Goal: Check status: Check status

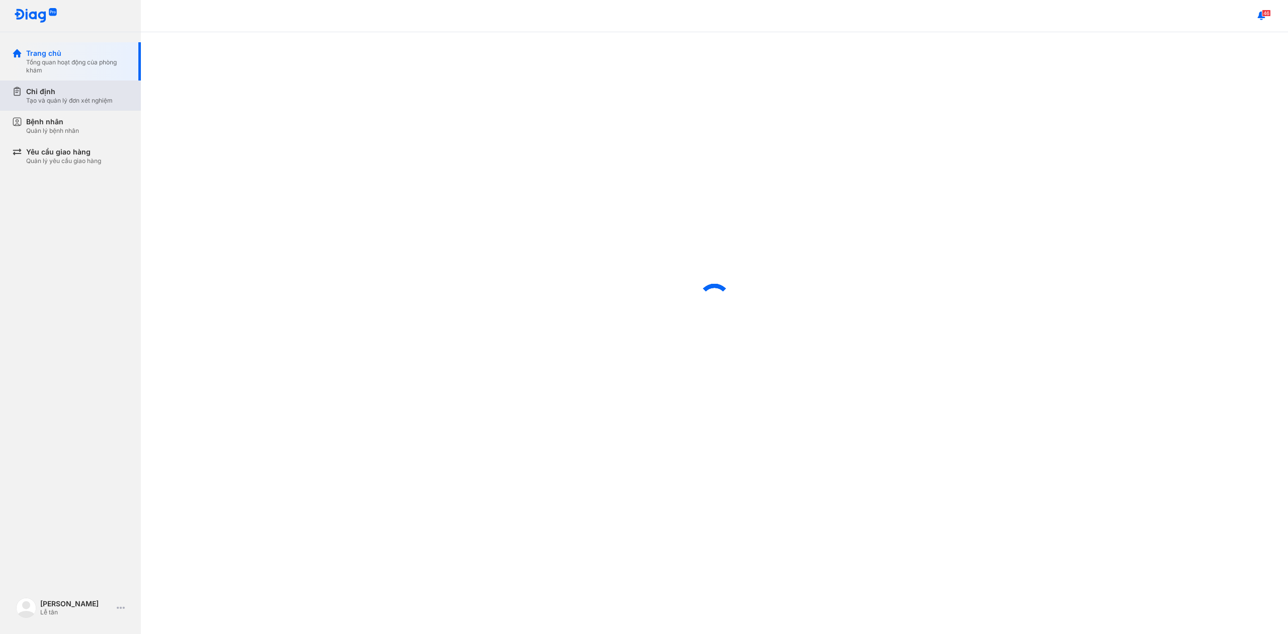
click at [99, 105] on div "Chỉ định Tạo và quản lý đơn xét nghiệm" at bounding box center [76, 95] width 129 height 30
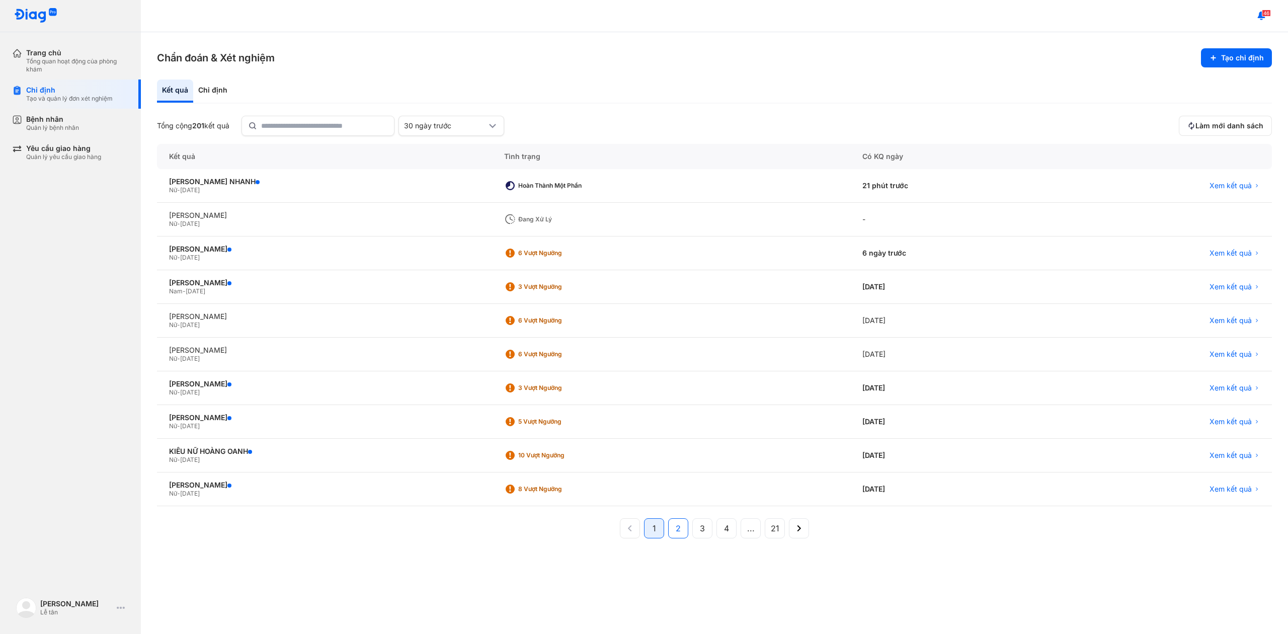
click at [692, 534] on button "2" at bounding box center [702, 528] width 20 height 20
click at [668, 524] on button "1" at bounding box center [678, 528] width 20 height 20
click at [692, 528] on button "2" at bounding box center [702, 528] width 20 height 20
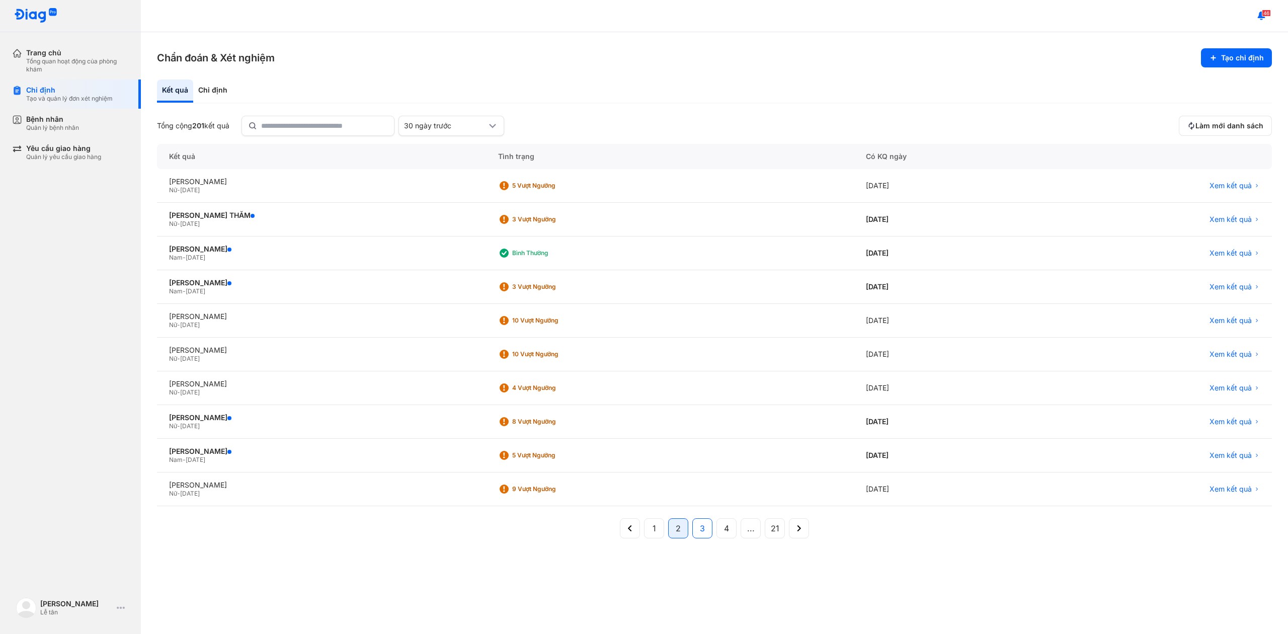
click at [703, 532] on span "3" at bounding box center [702, 528] width 5 height 12
click at [668, 538] on button "1" at bounding box center [678, 528] width 20 height 20
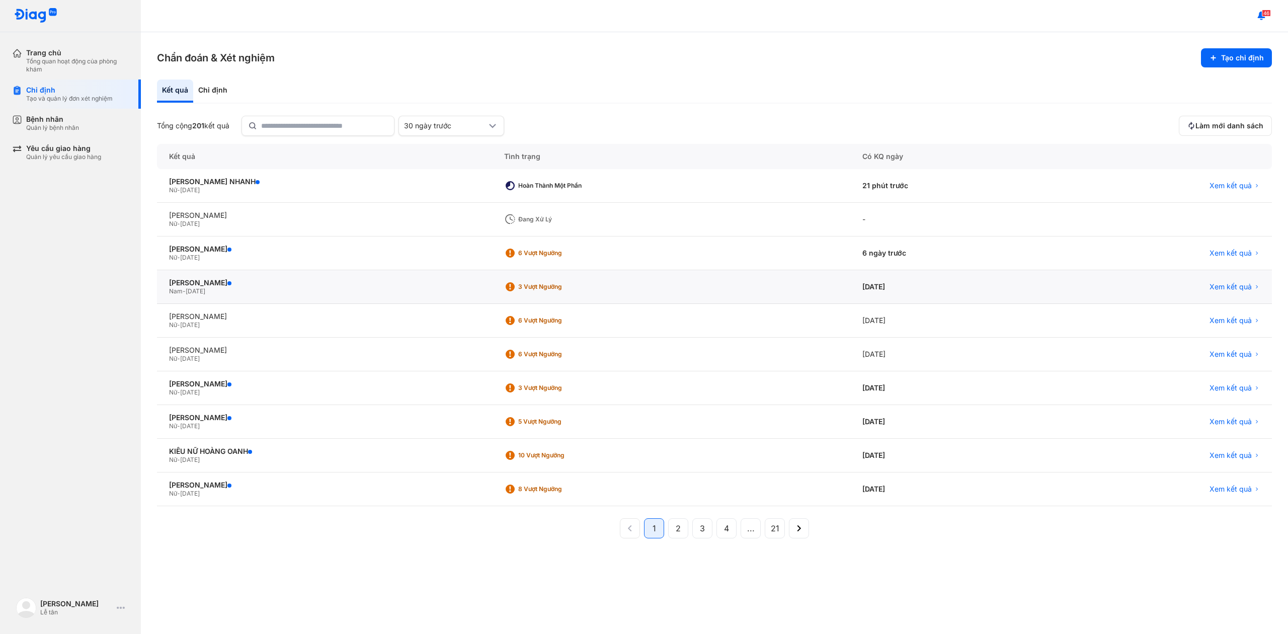
click at [1244, 292] on div "Xem kết quả" at bounding box center [1162, 287] width 217 height 34
click at [1240, 284] on span "Xem kết quả" at bounding box center [1230, 286] width 42 height 9
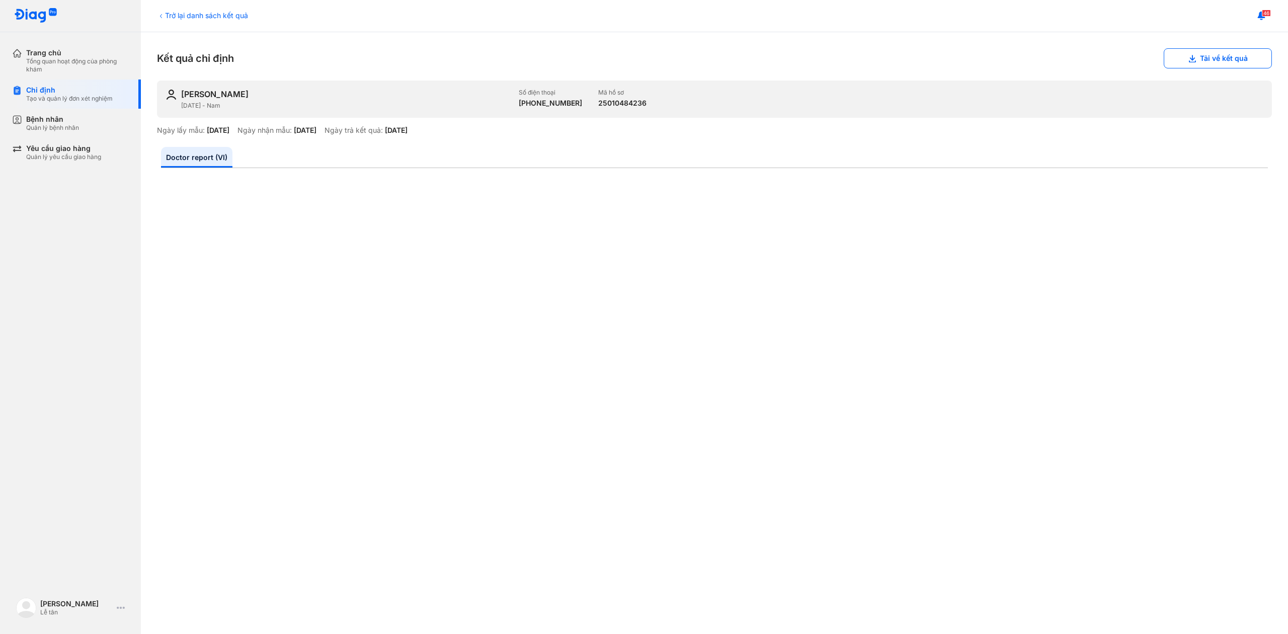
click at [166, 13] on div "Trở lại danh sách kết quả" at bounding box center [202, 15] width 91 height 11
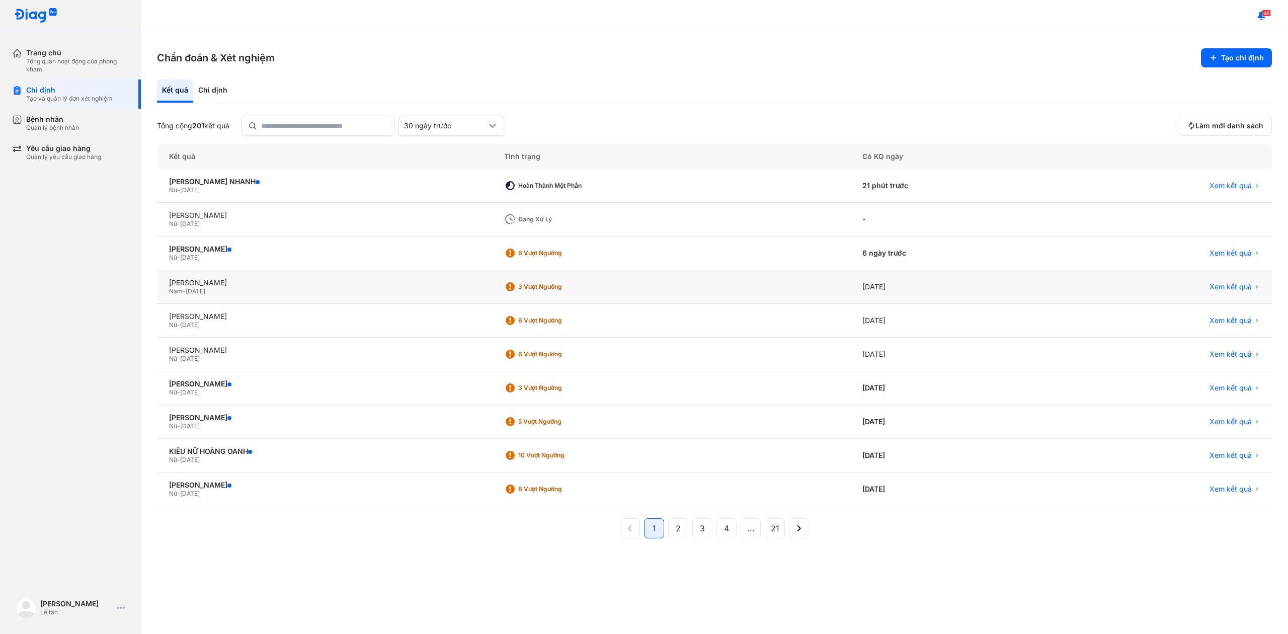
click at [930, 279] on div "[DATE]" at bounding box center [952, 287] width 204 height 34
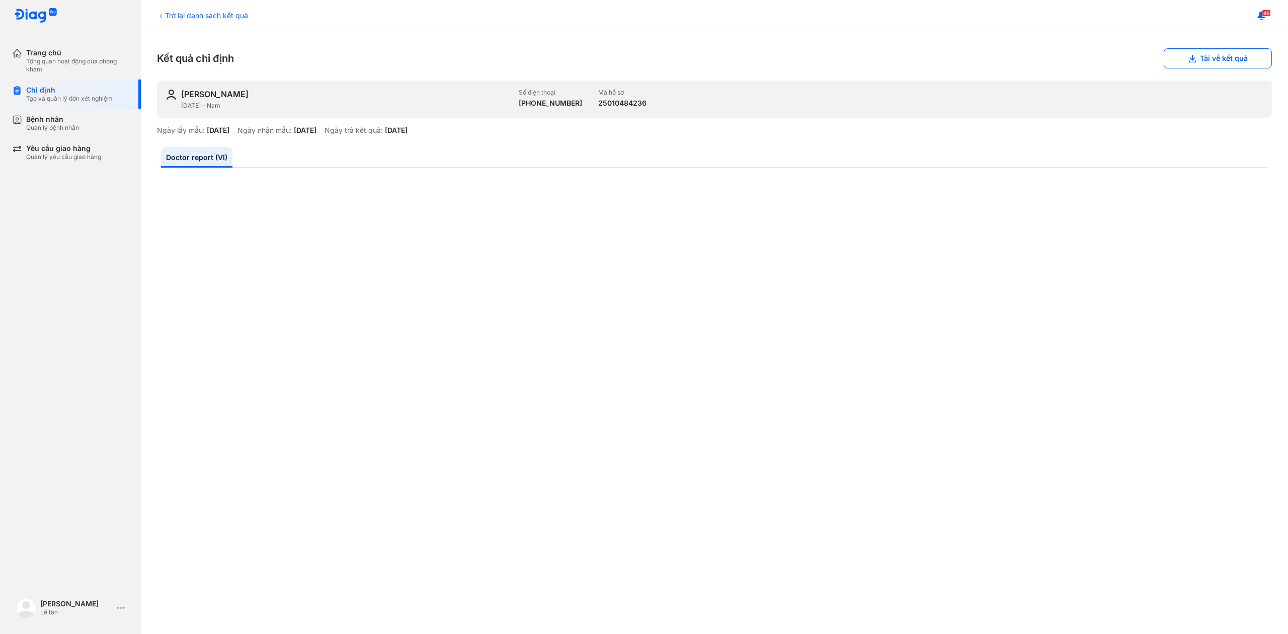
click at [166, 15] on div "Trở lại danh sách kết quả" at bounding box center [202, 15] width 91 height 11
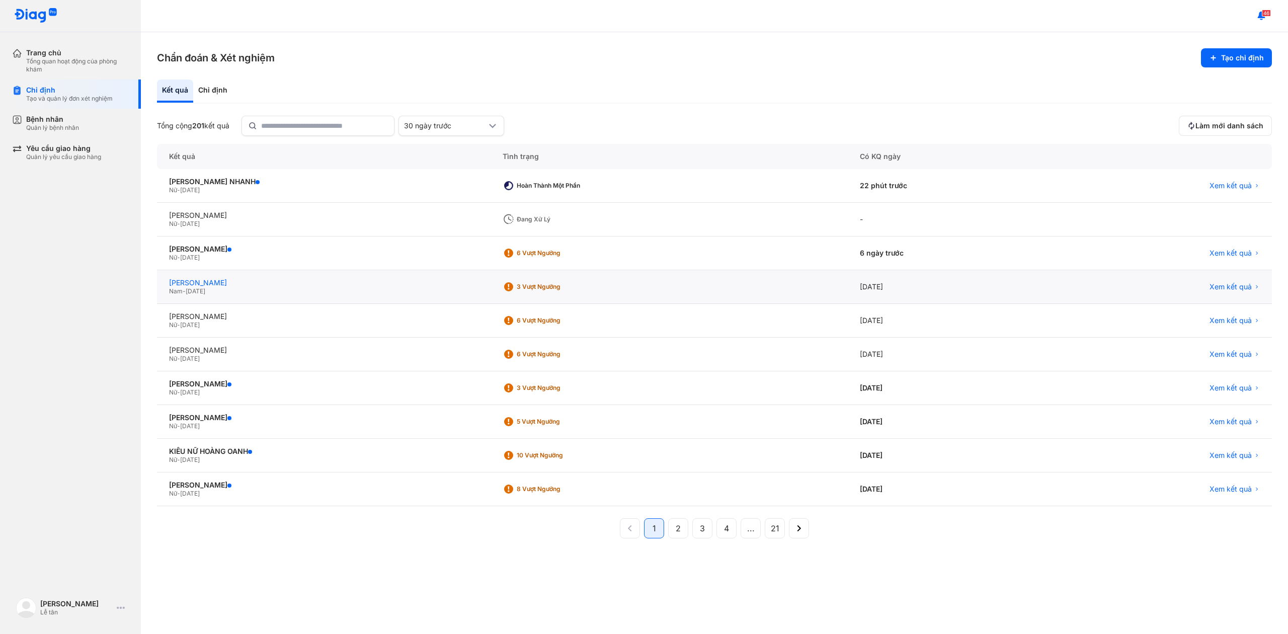
click at [443, 282] on div "[PERSON_NAME]" at bounding box center [323, 282] width 309 height 9
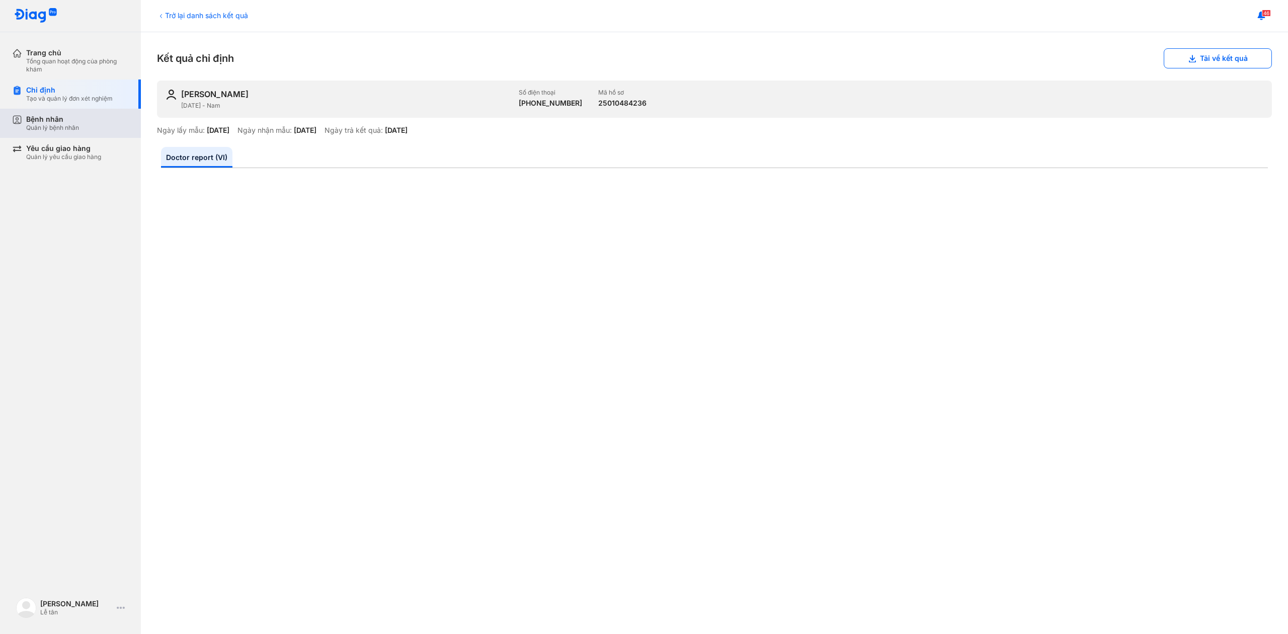
click at [93, 120] on div "Bệnh nhân Quản lý bệnh nhân" at bounding box center [77, 123] width 103 height 17
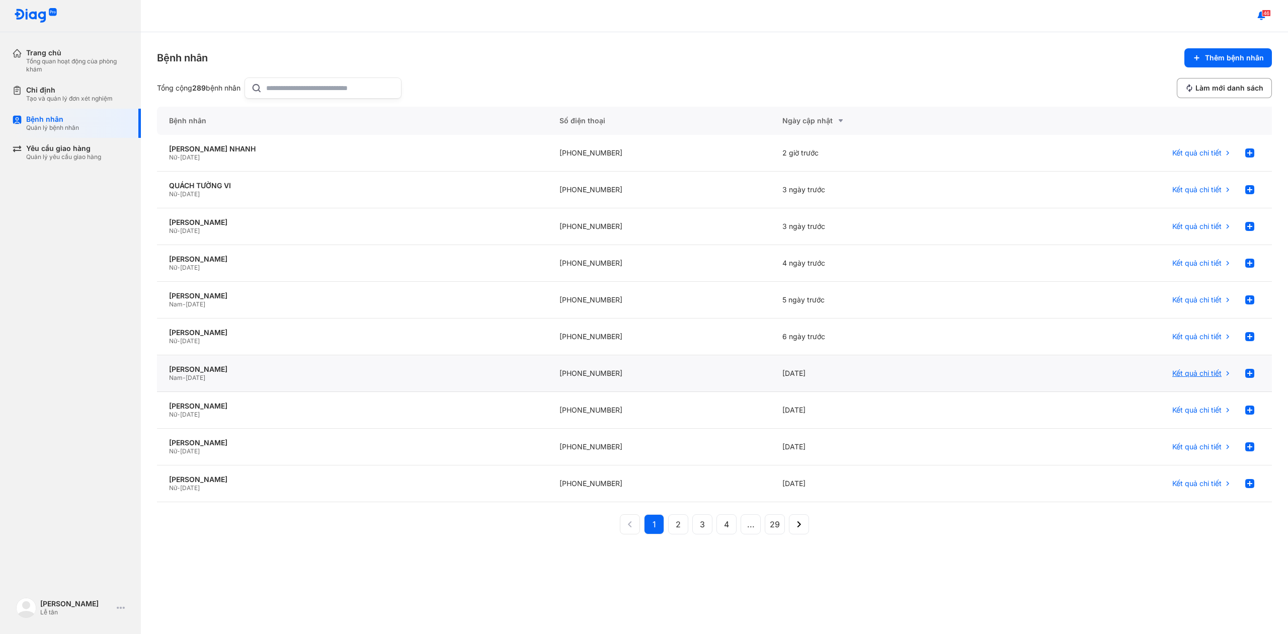
click at [1221, 376] on div "Kết quả chi tiết" at bounding box center [1201, 373] width 59 height 20
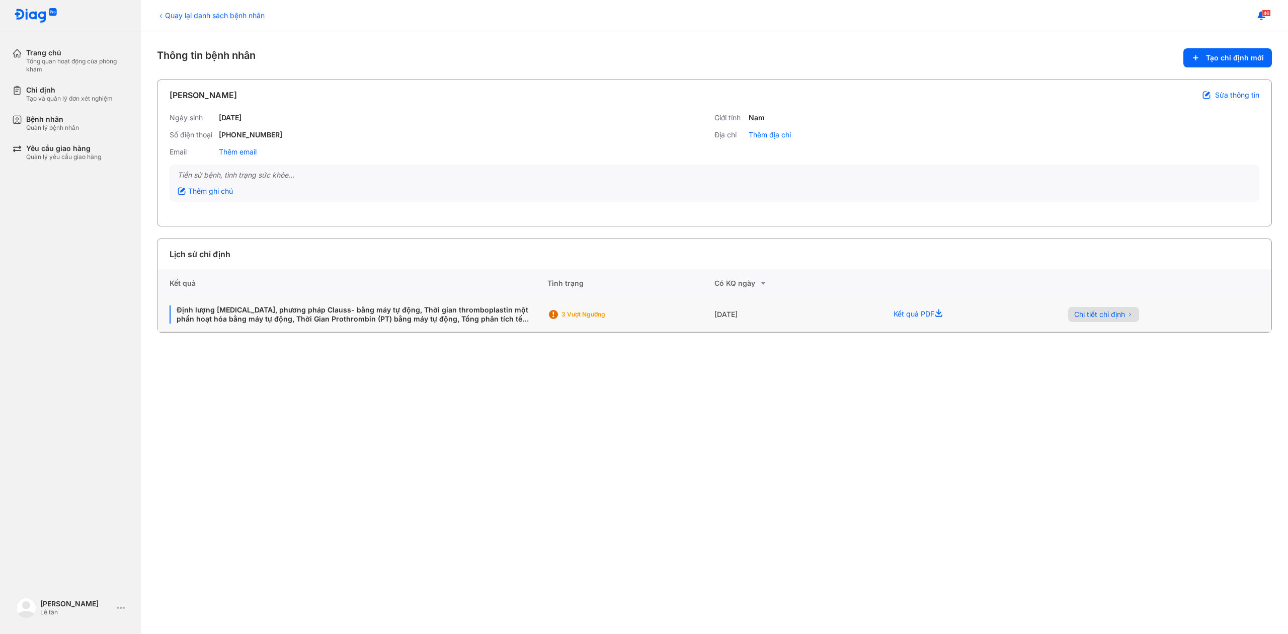
click at [1097, 312] on span "Chi tiết chỉ định" at bounding box center [1099, 314] width 51 height 9
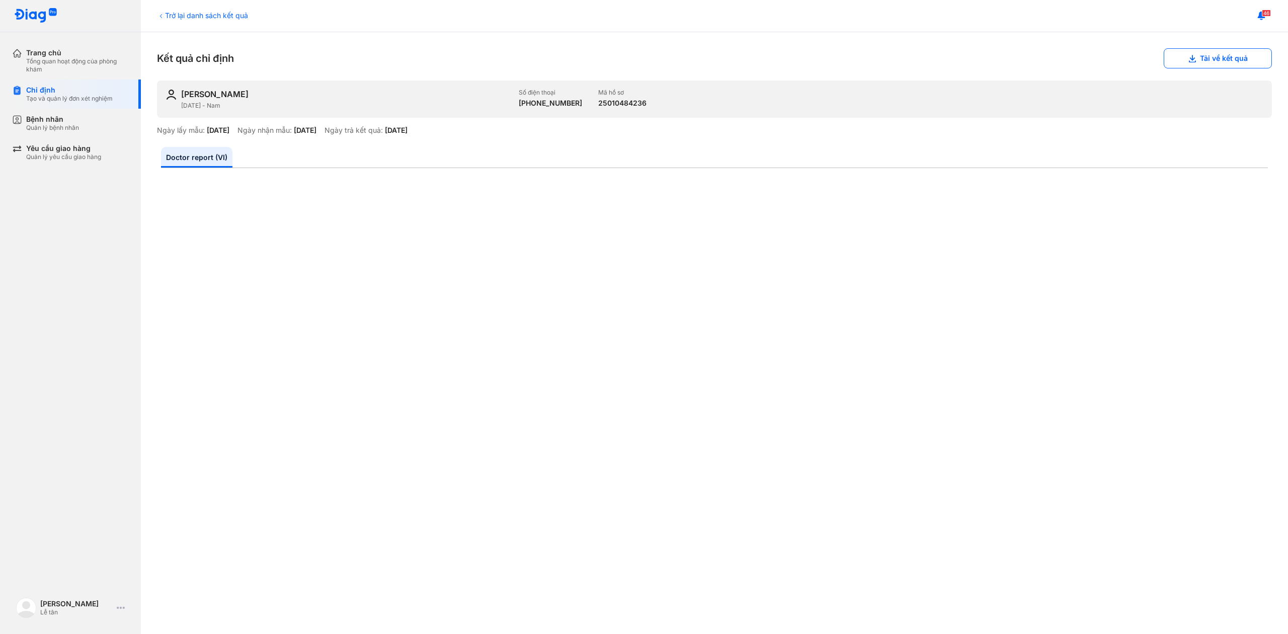
click at [163, 13] on icon at bounding box center [161, 16] width 8 height 8
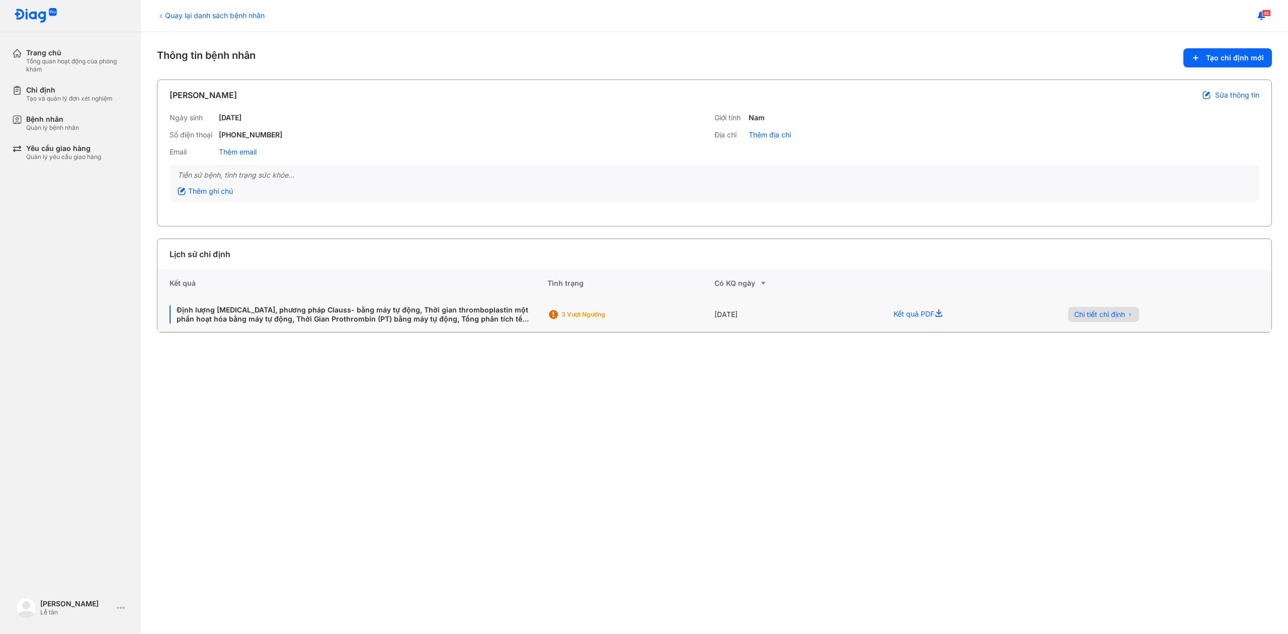
click at [1113, 311] on span "Chi tiết chỉ định" at bounding box center [1099, 314] width 51 height 9
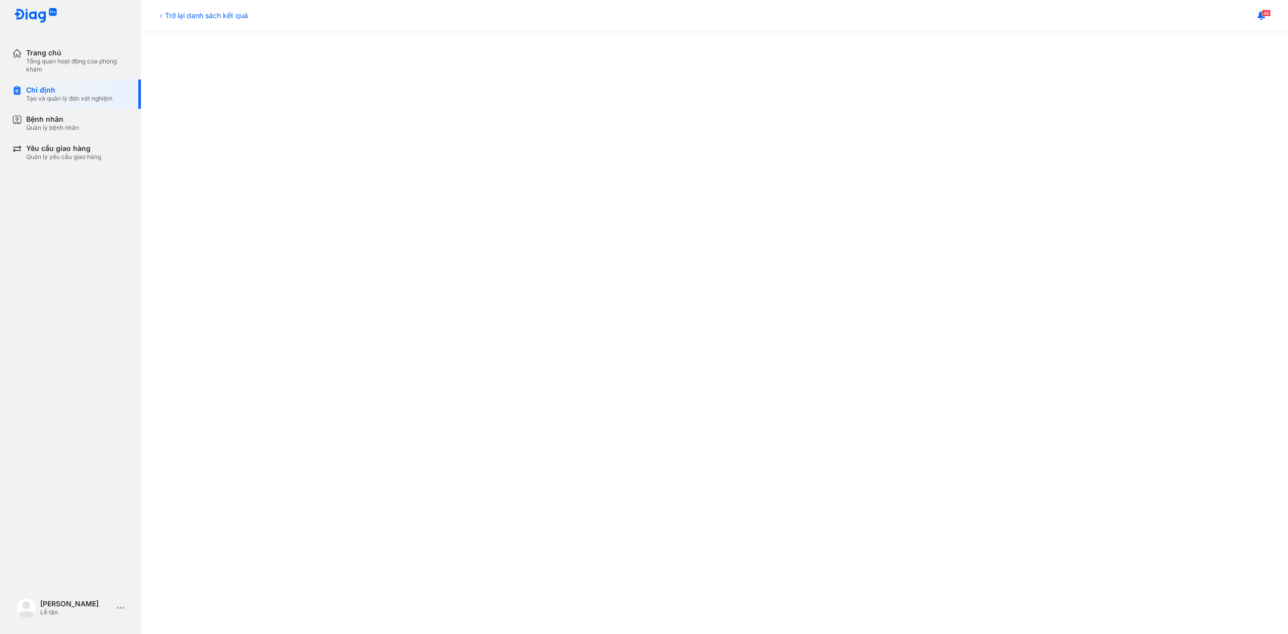
scroll to position [469, 0]
click at [193, 75] on div at bounding box center [714, 184] width 1107 height 954
click at [41, 55] on div "Trang chủ" at bounding box center [77, 52] width 103 height 9
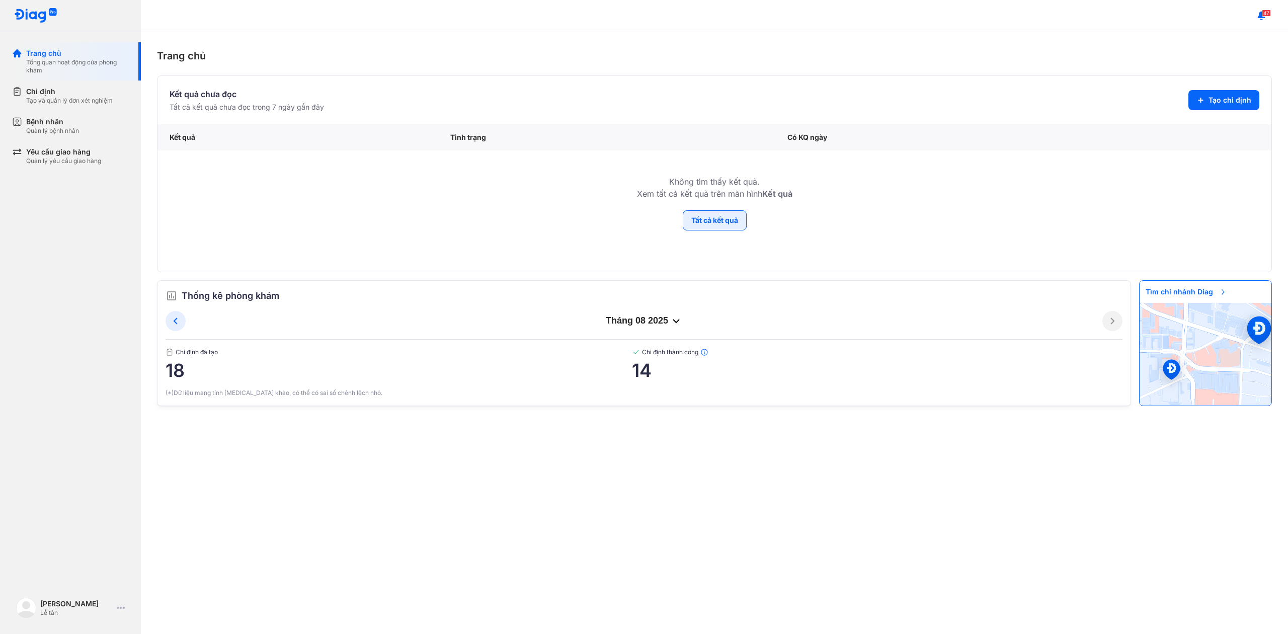
click at [705, 225] on button "Tất cả kết quả" at bounding box center [715, 220] width 64 height 20
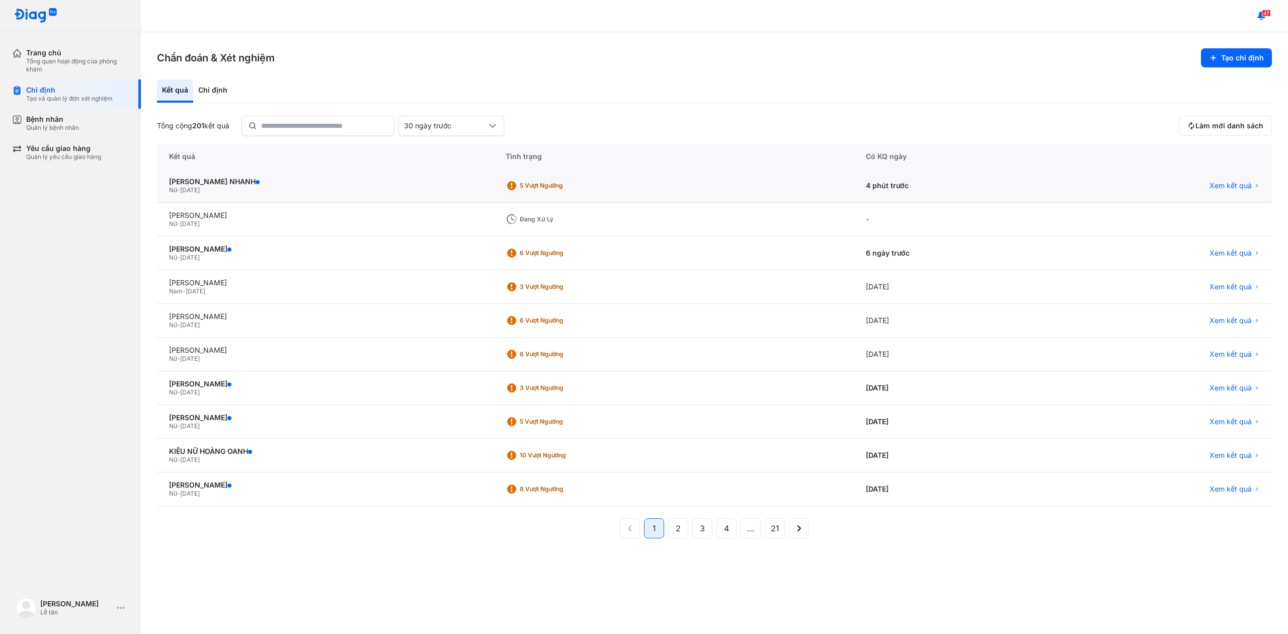
click at [584, 186] on div "5 Vượt ngưỡng" at bounding box center [560, 186] width 80 height 8
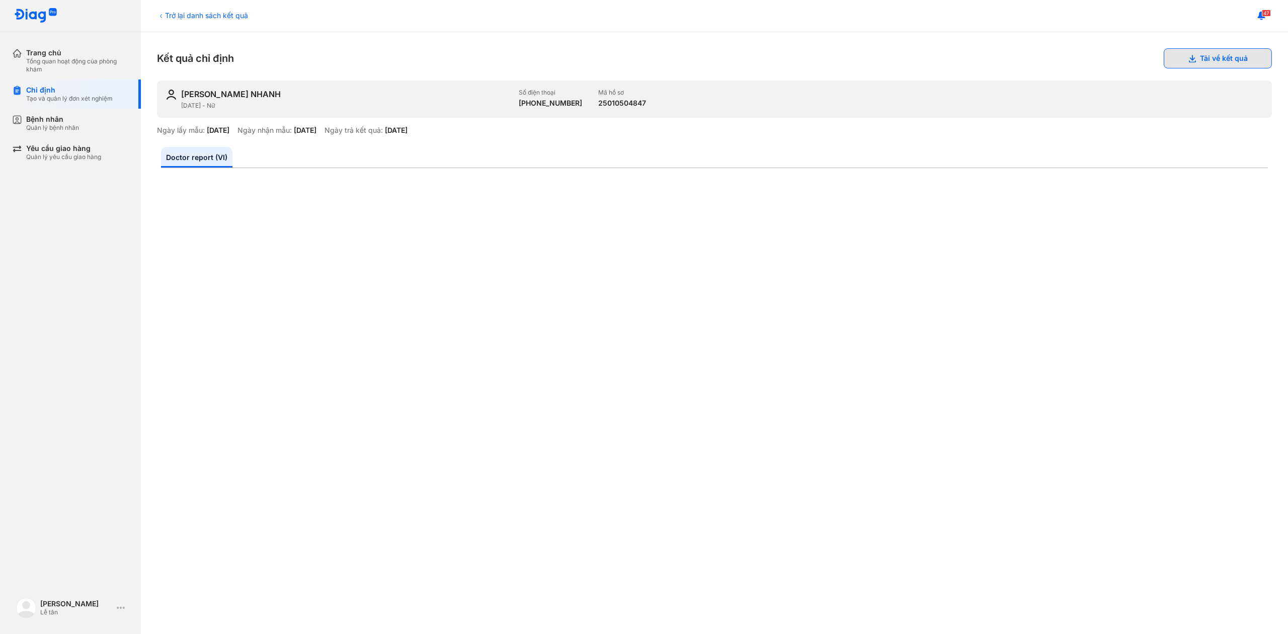
click at [1201, 59] on button "Tải về kết quả" at bounding box center [1218, 58] width 108 height 20
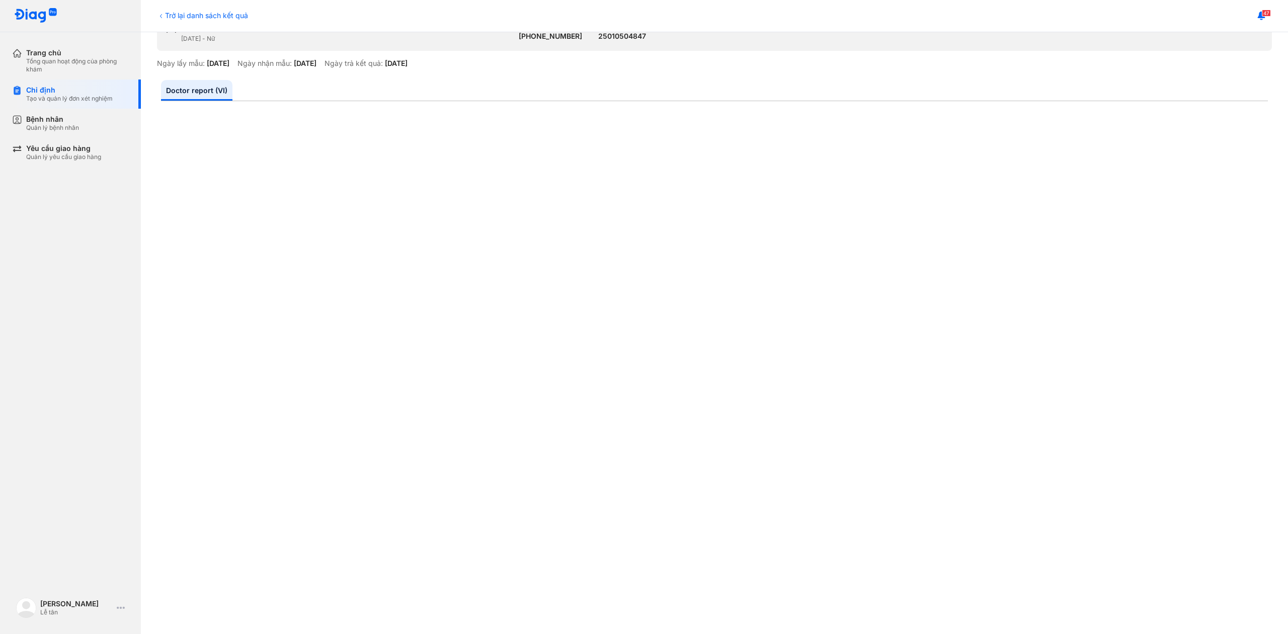
click at [159, 15] on icon at bounding box center [161, 16] width 8 height 8
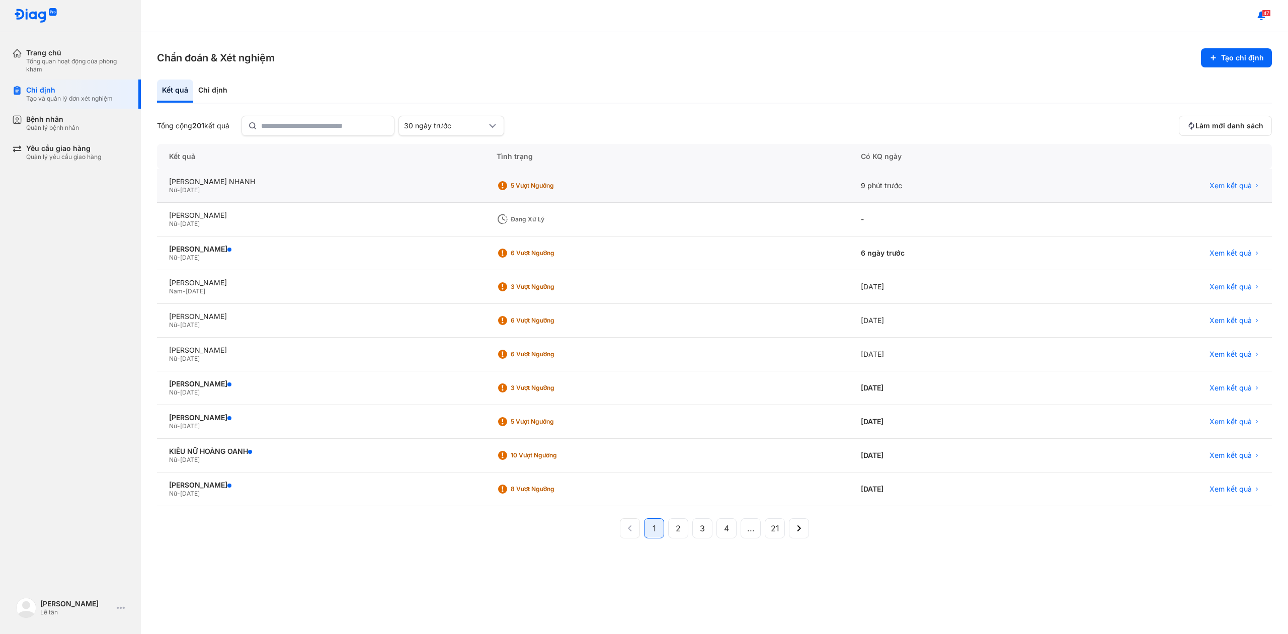
click at [509, 182] on icon at bounding box center [503, 186] width 12 height 12
click at [1212, 188] on span "Xem kết quả" at bounding box center [1230, 185] width 42 height 9
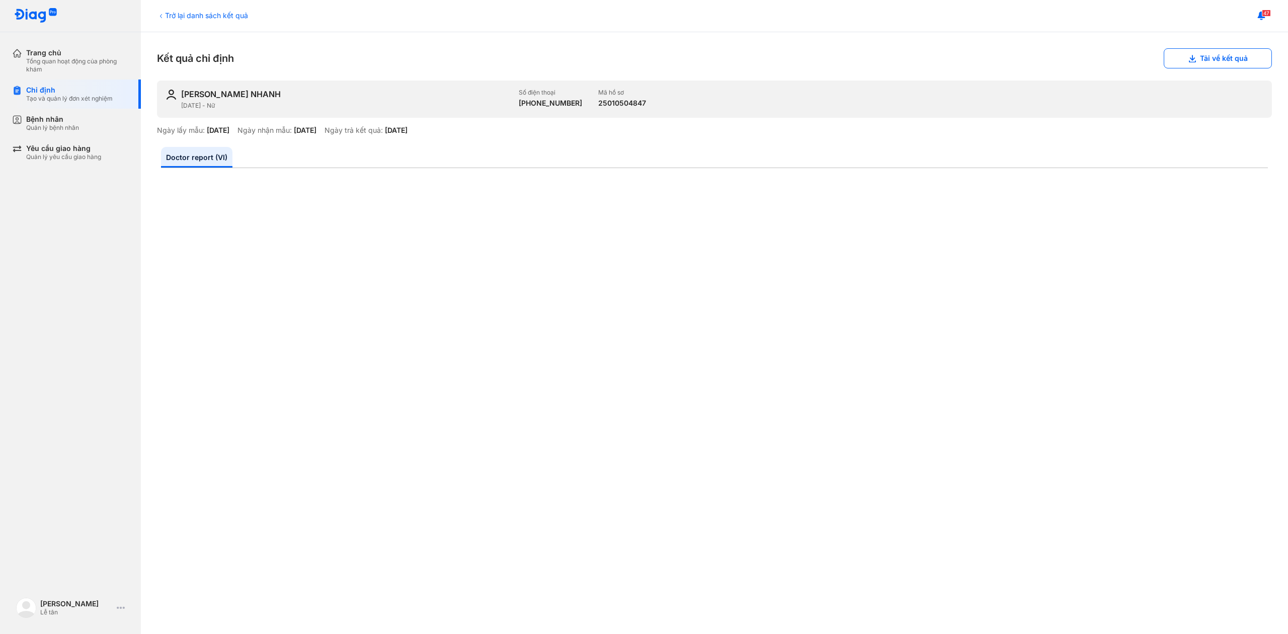
click at [1222, 47] on div "Trở lại danh sách kết quả Kết quả chỉ định Tải về kết quả PHAN THỊ NHANH 27/05/…" at bounding box center [714, 333] width 1147 height 602
click at [321, 60] on div "Kết quả chỉ định Tải về kết quả" at bounding box center [714, 58] width 1115 height 20
click at [1210, 64] on button "Tải về kết quả" at bounding box center [1218, 58] width 108 height 20
click at [158, 15] on icon at bounding box center [161, 16] width 8 height 8
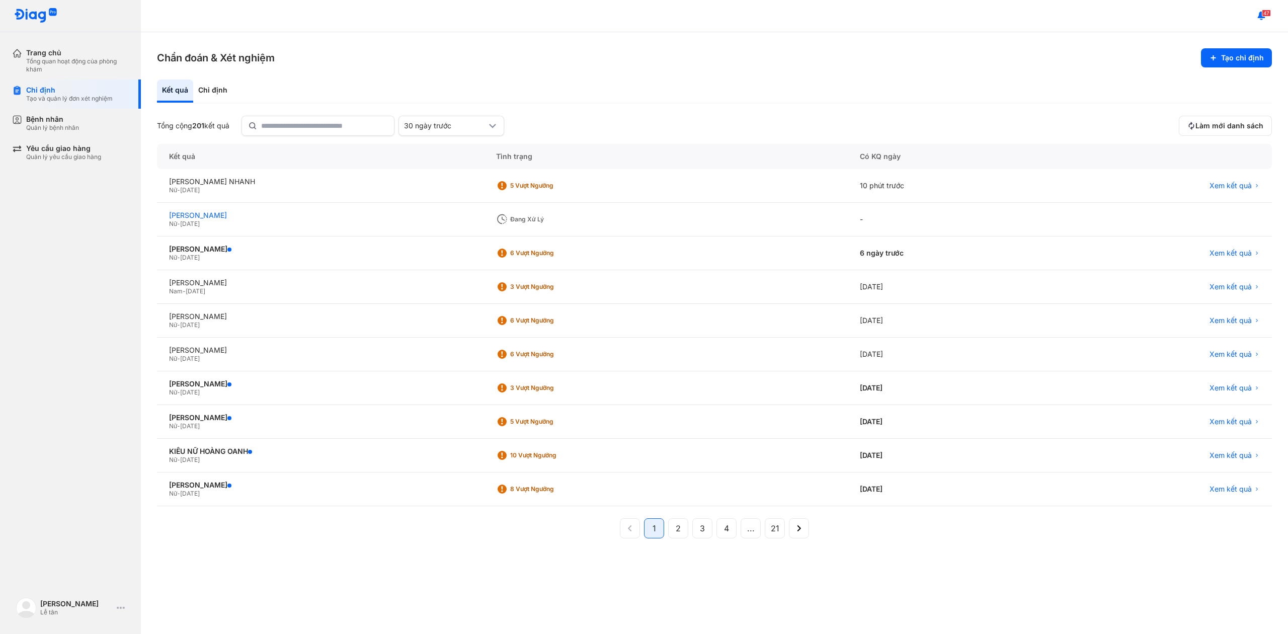
click at [222, 212] on div "[PERSON_NAME]" at bounding box center [320, 215] width 303 height 9
click at [222, 256] on div "Nữ - 05/06/1975" at bounding box center [320, 258] width 303 height 8
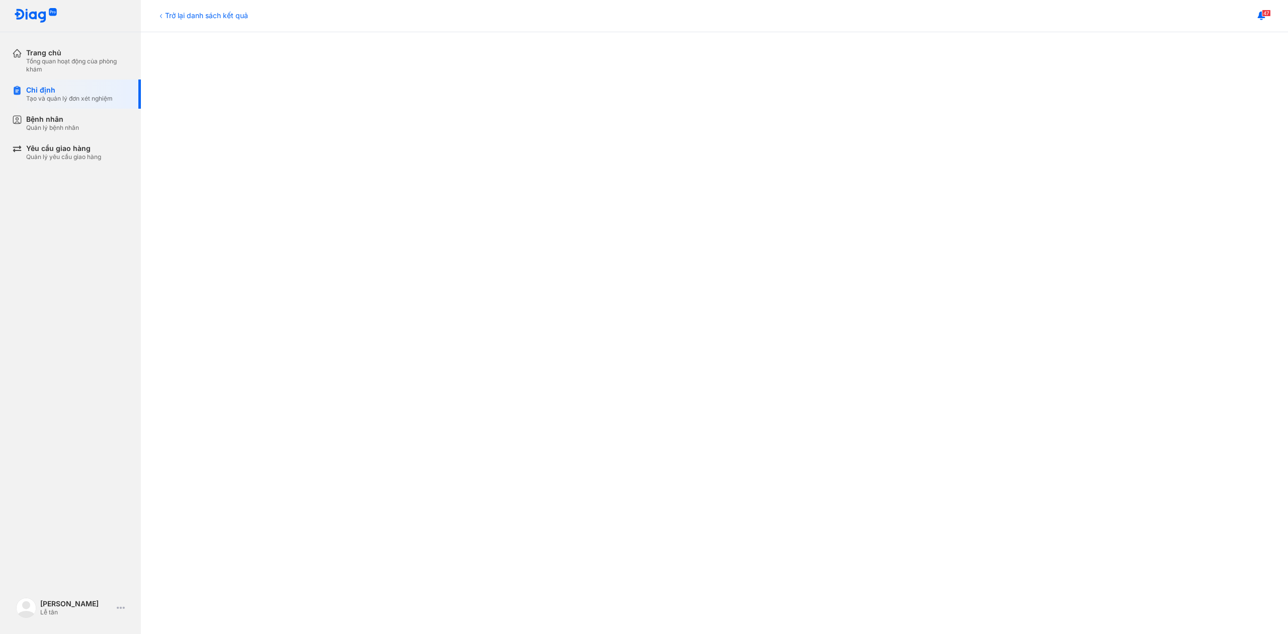
scroll to position [514, 0]
